Goal: Information Seeking & Learning: Check status

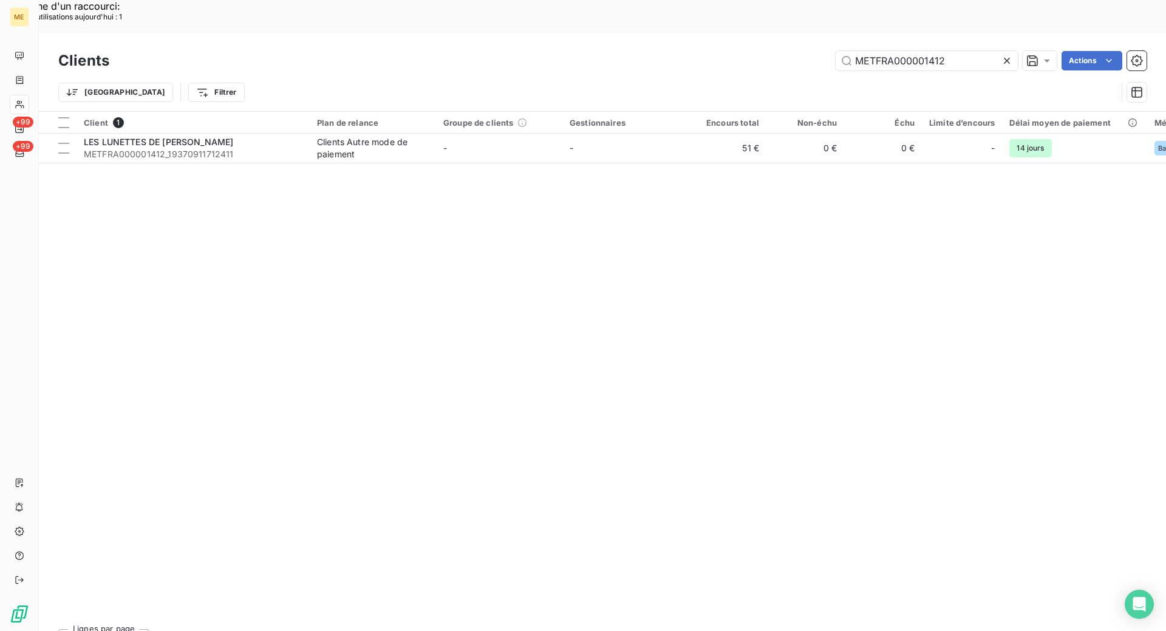
click at [886, 48] on div "Clients METFRA000001412 Actions" at bounding box center [602, 61] width 1088 height 26
click at [896, 51] on input "METFRA000001412" at bounding box center [927, 60] width 182 height 19
paste input "2753"
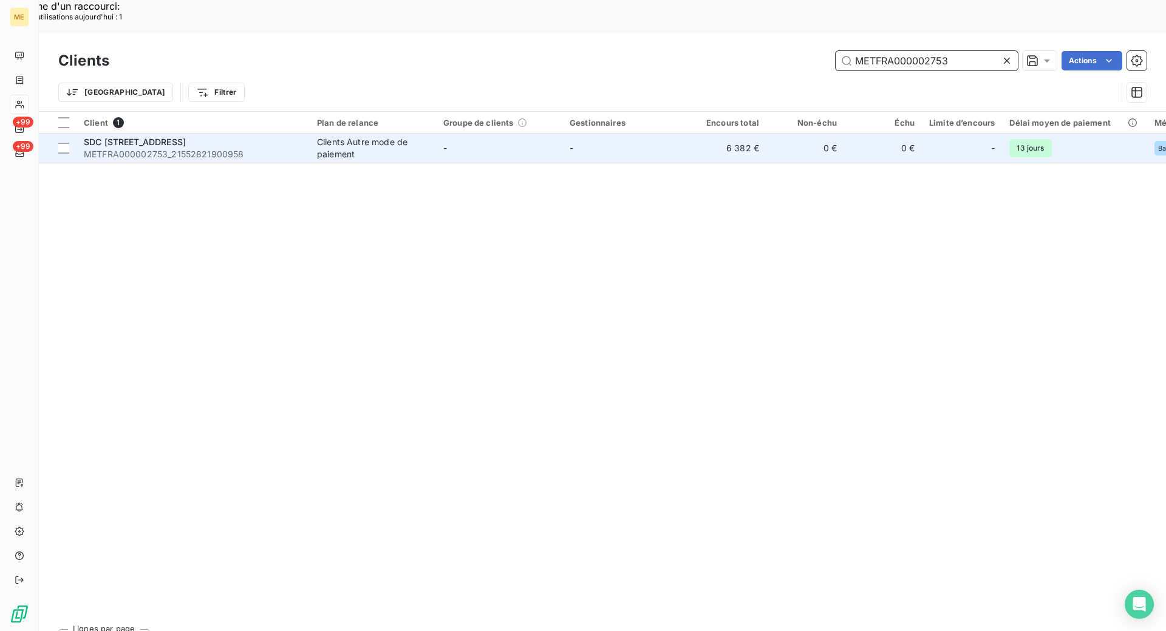
type input "METFRA000002753"
click at [209, 148] on span "METFRA000002753_21552821900958" at bounding box center [193, 154] width 219 height 12
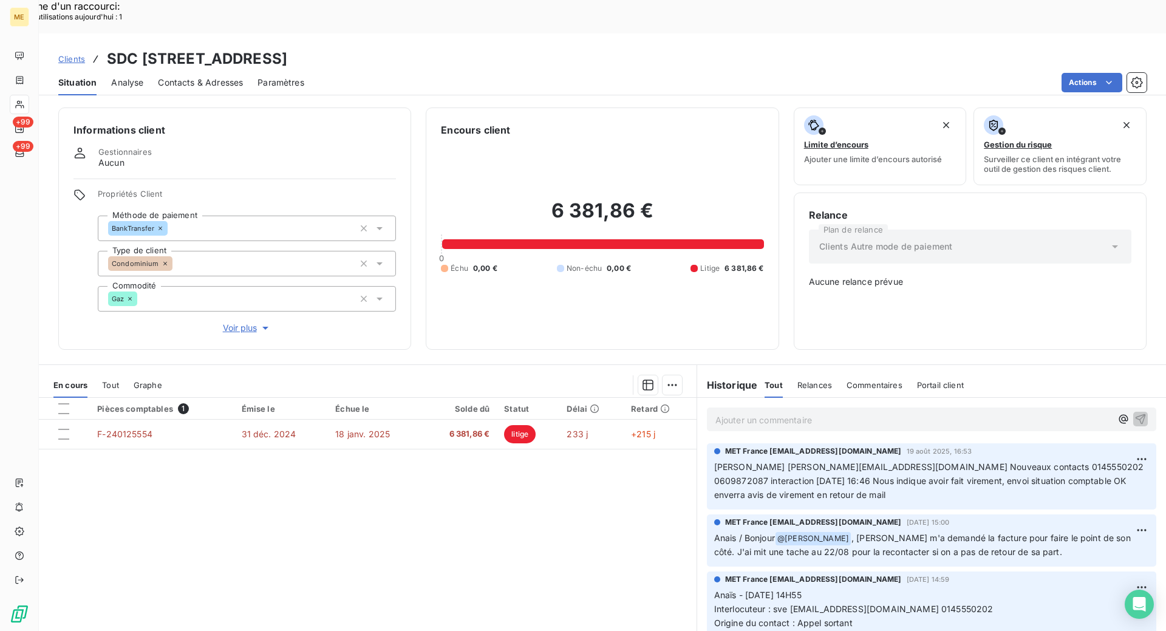
click at [720, 407] on div "Ajouter un commentaire ﻿" at bounding box center [931, 419] width 449 height 24
click at [753, 412] on p "Ajouter un commentaire ﻿" at bounding box center [913, 419] width 396 height 15
drag, startPoint x: 881, startPoint y: 387, endPoint x: 902, endPoint y: 387, distance: 20.6
click at [902, 414] on span "Kenza / échange par mail du [DATE] 17:17 / le client nous a transmis l" at bounding box center [854, 419] width 279 height 10
click at [998, 412] on p "Kenza / échange par mail du 20/08/2025/ le client nous a transmis l" at bounding box center [913, 419] width 396 height 14
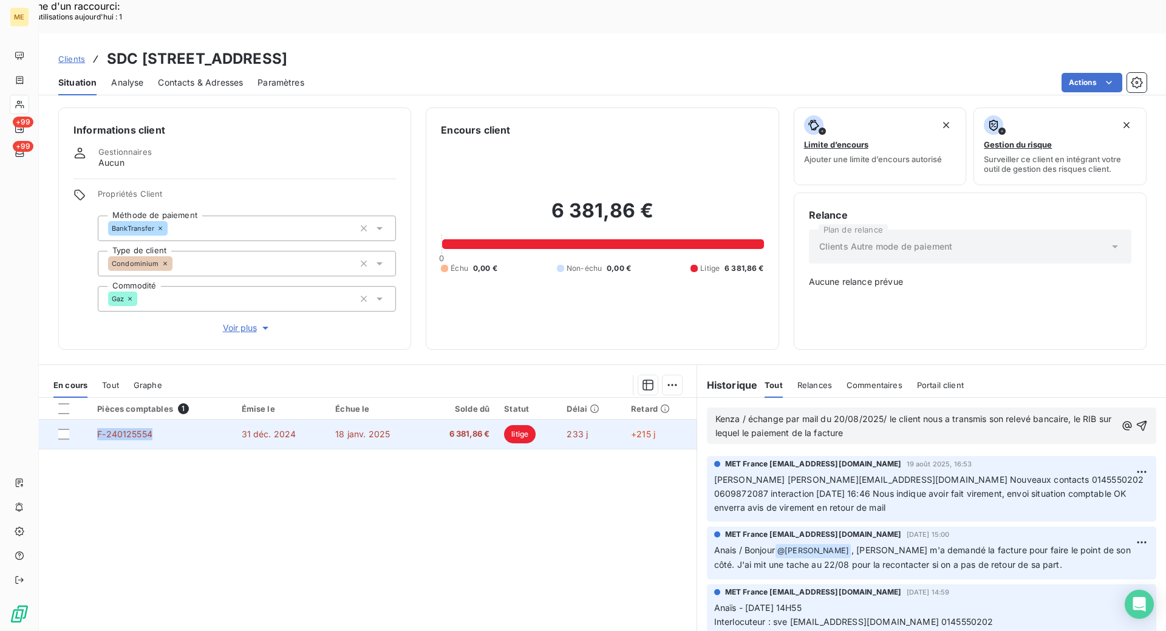
copy span "F-240125554"
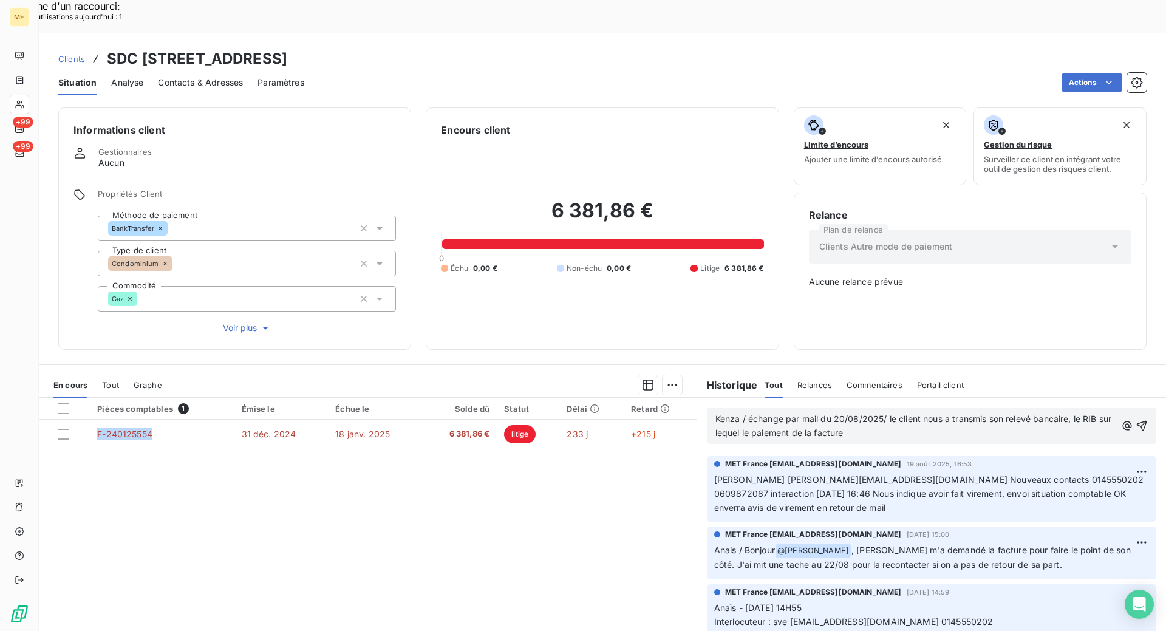
drag, startPoint x: 165, startPoint y: 401, endPoint x: 146, endPoint y: 481, distance: 81.8
click at [144, 481] on div "Pièces comptables 1 Émise le Échue le Solde dû Statut Délai Retard F-240125554 …" at bounding box center [368, 515] width 658 height 234
click at [897, 412] on p "Kenza / échange par mail du 20/08/2025/ le client nous a transmis son relevé ba…" at bounding box center [915, 426] width 401 height 28
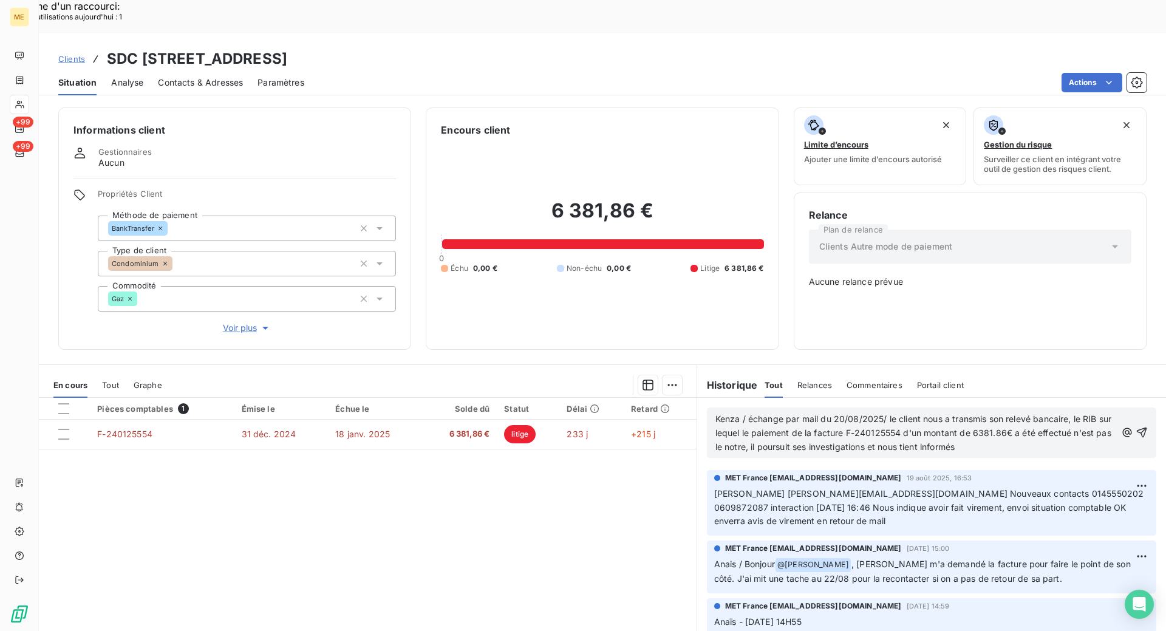
click at [765, 417] on span "Kenza / échange par mail du 20/08/2025/ le client nous a transmis son relevé ba…" at bounding box center [914, 433] width 399 height 38
click at [774, 417] on p "Kenza / échange par mail du 20/08/2025/ le client nous a transmis son relevé ba…" at bounding box center [915, 433] width 401 height 42
click at [996, 412] on p "Kenza / échange par mail du 20/08/2025/ le client nous a transmis son relevé ba…" at bounding box center [915, 433] width 401 height 42
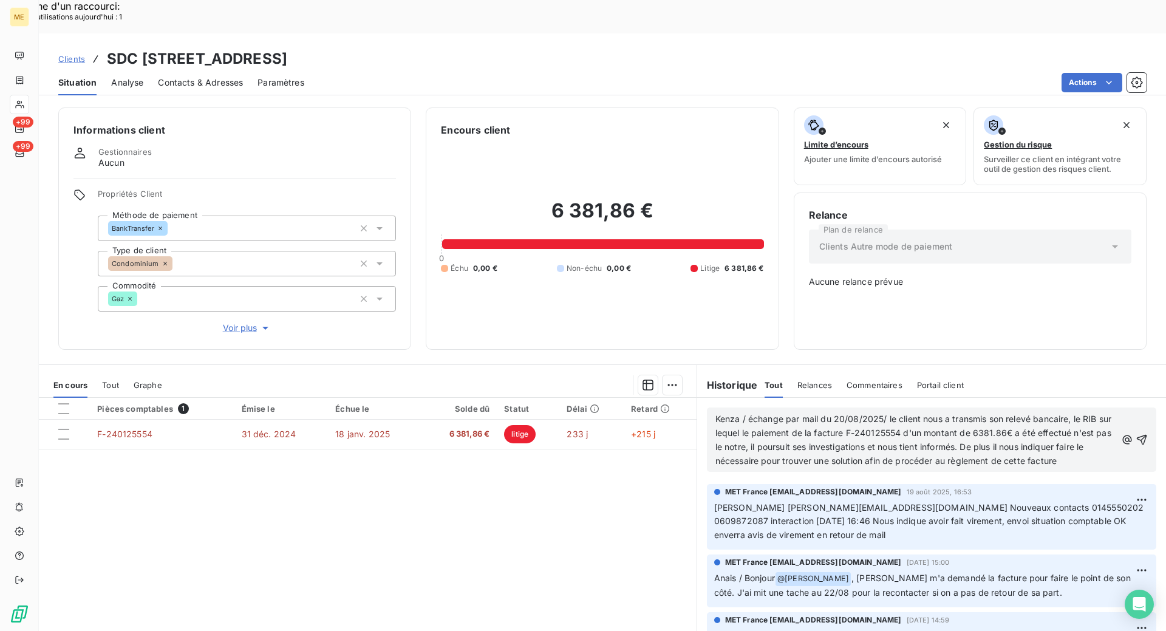
click at [820, 414] on span "Kenza / échange par mail du 20/08/2025/ le client nous a transmis son relevé ba…" at bounding box center [914, 440] width 399 height 52
click at [876, 414] on span "Kenza / échange par mail du 20/08/2025/ le client nous a transmis son relevé ba…" at bounding box center [914, 440] width 399 height 52
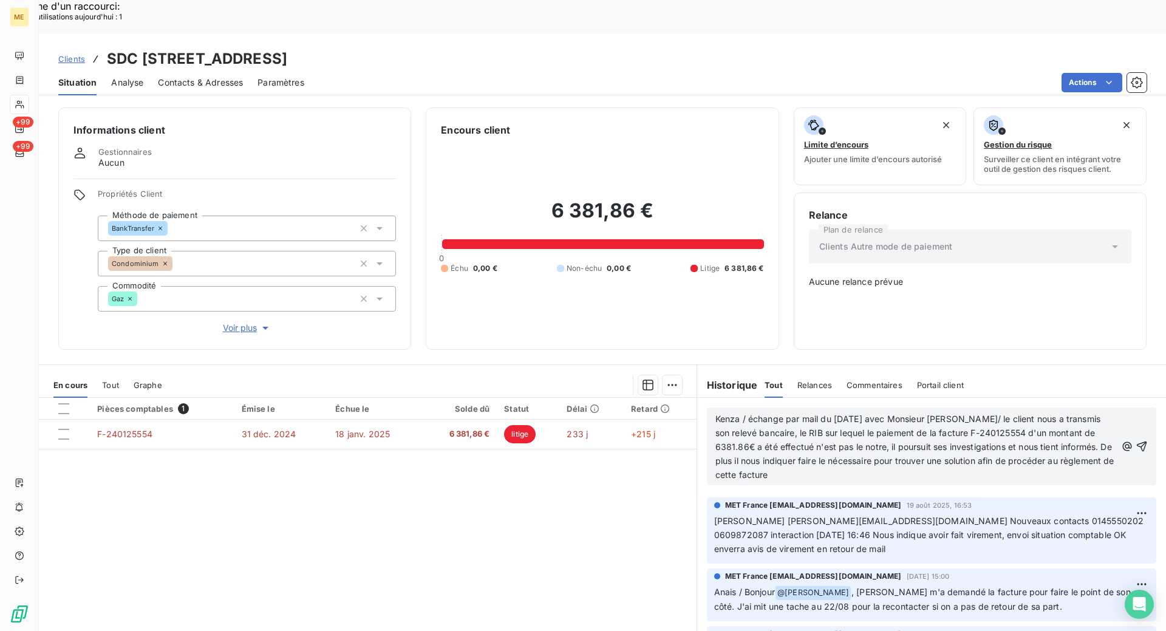
click at [735, 430] on span "Kenza / échange par mail du [DATE] avec Monsieur [PERSON_NAME]/ le client nous …" at bounding box center [915, 447] width 401 height 66
click at [0, 0] on lt-span "plus ," at bounding box center [0, 0] width 0 height 0
click at [789, 424] on span "Kenza / échange par mail du [DATE] avec Monsieur [PERSON_NAME]/ le client nous …" at bounding box center [914, 447] width 399 height 66
click at [808, 423] on span "Kenza / échange par mail du [DATE] avec Monsieur [PERSON_NAME]/ le client nous …" at bounding box center [914, 447] width 399 height 66
click at [851, 445] on p "Kenza / échange par mail du [DATE] avec Monsieur [PERSON_NAME]/ le client nous …" at bounding box center [915, 446] width 401 height 69
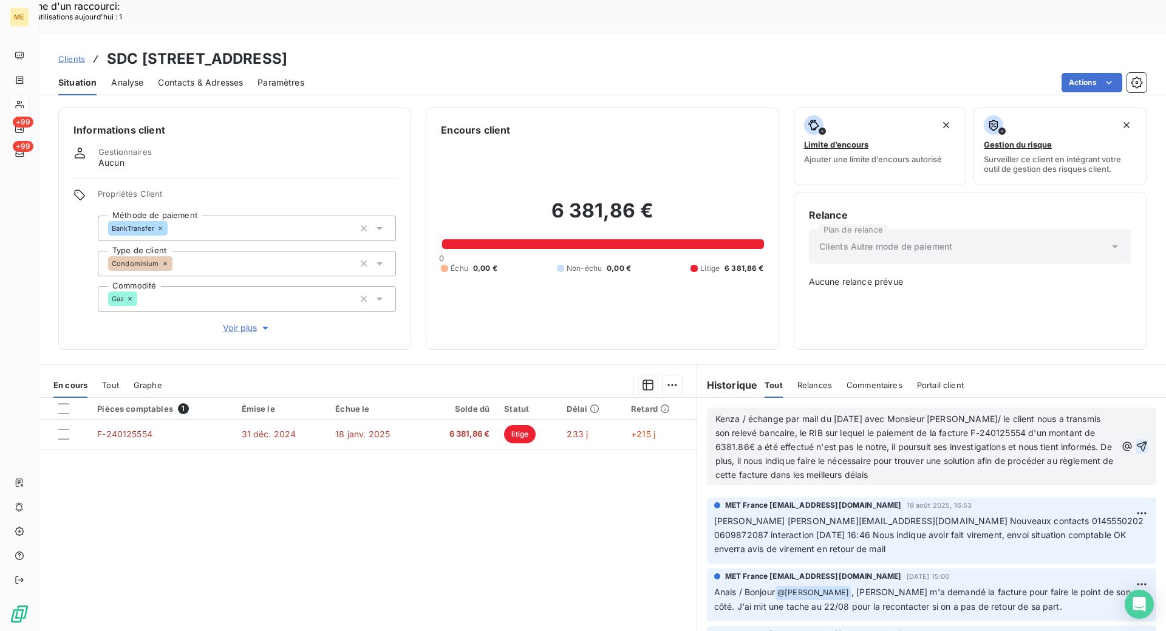
click at [1136, 440] on icon "button" at bounding box center [1142, 446] width 12 height 12
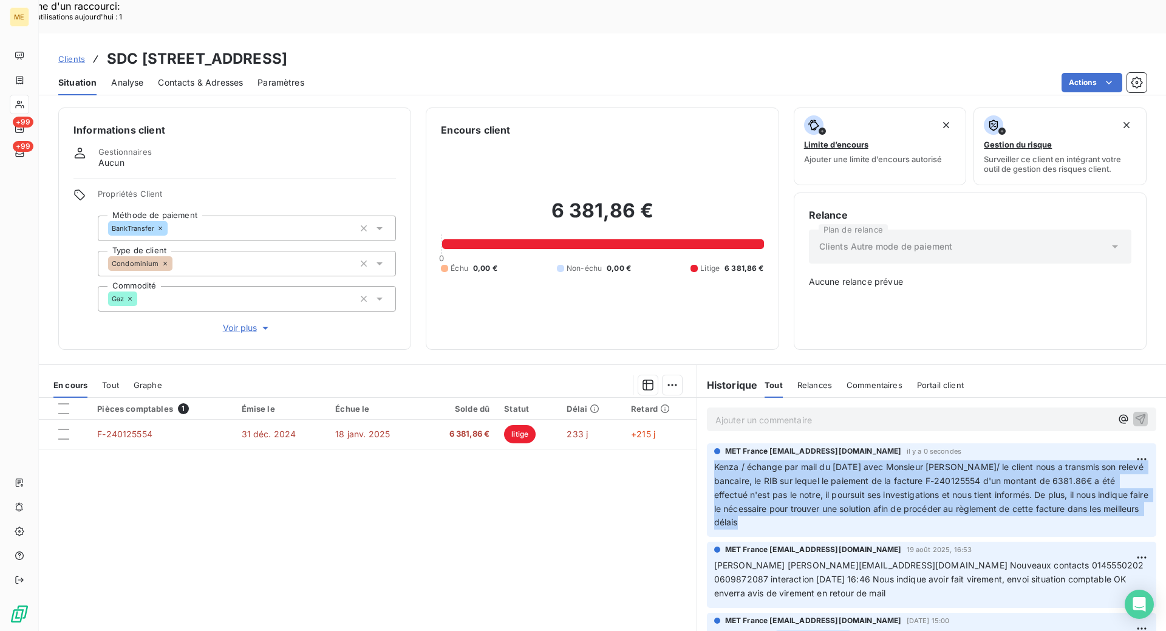
copy span "Kenza / échange par mail du [DATE] avec Monsieur [PERSON_NAME]/ le client nous …"
drag, startPoint x: 755, startPoint y: 495, endPoint x: 329, endPoint y: 375, distance: 443.0
click at [707, 443] on div "MET France [EMAIL_ADDRESS][DOMAIN_NAME] il y a 0 secondes Kenza / échange par m…" at bounding box center [931, 490] width 449 height 94
drag, startPoint x: 624, startPoint y: 34, endPoint x: 293, endPoint y: 35, distance: 331.6
click at [292, 37] on div "Clients SDC [STREET_ADDRESS] Situation Analyse Contacts & Adresses Paramètres A…" at bounding box center [602, 64] width 1127 height 62
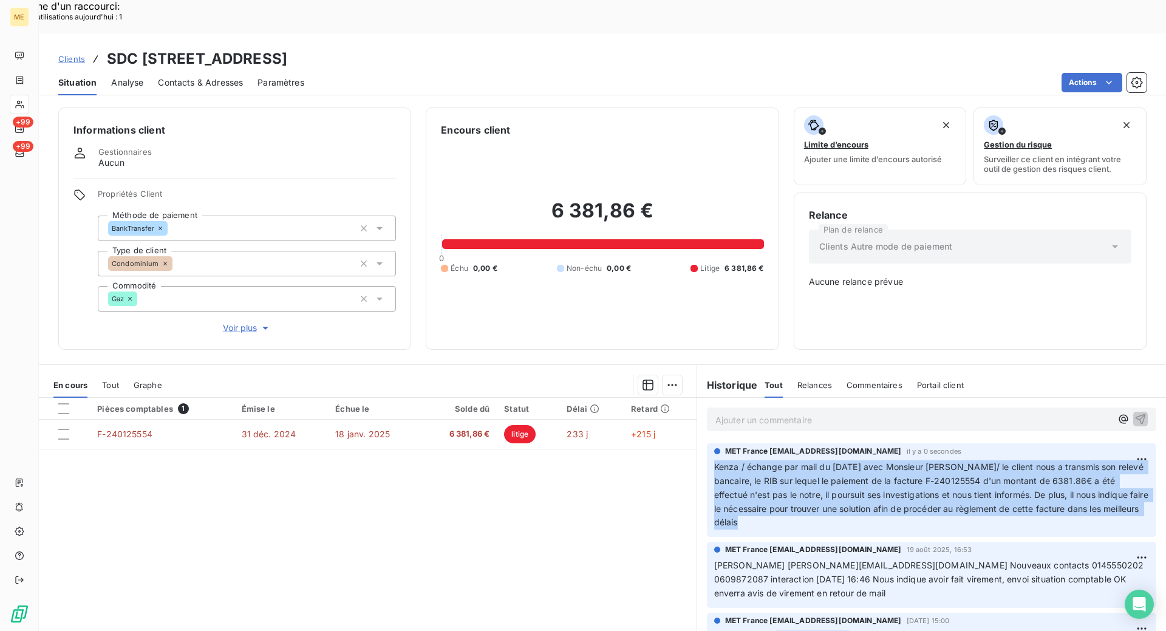
click at [611, 48] on div "Clients SDC [STREET_ADDRESS]" at bounding box center [602, 59] width 1127 height 22
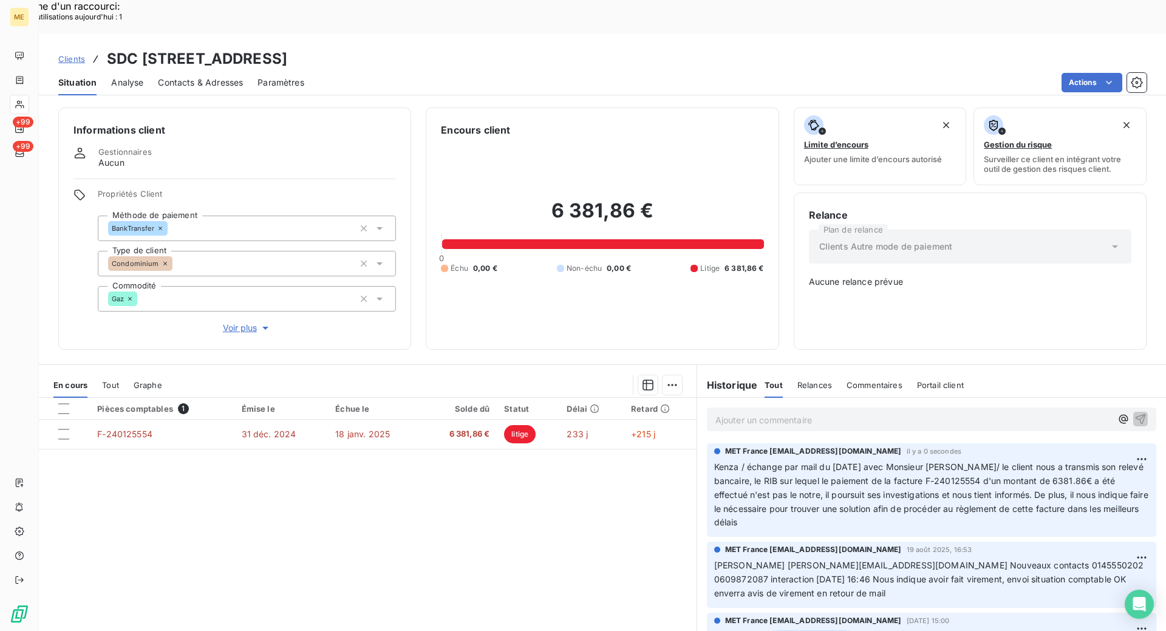
copy h3 "SDC [STREET_ADDRESS]"
drag, startPoint x: 603, startPoint y: 28, endPoint x: 109, endPoint y: 30, distance: 494.3
click at [109, 48] on div "Clients SDC [STREET_ADDRESS]" at bounding box center [602, 59] width 1127 height 22
